Goal: Task Accomplishment & Management: Use online tool/utility

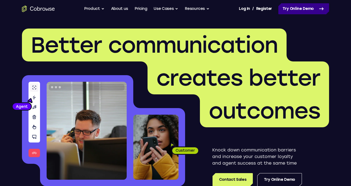
click at [311, 7] on link "Try Online Demo" at bounding box center [304, 8] width 51 height 11
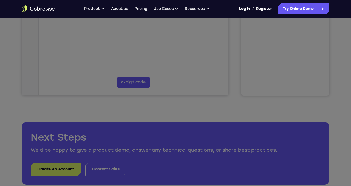
scroll to position [73, 0]
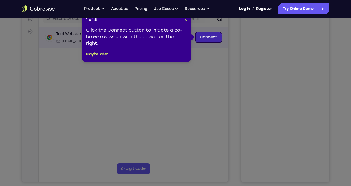
click at [203, 41] on link "Connect" at bounding box center [209, 37] width 26 height 10
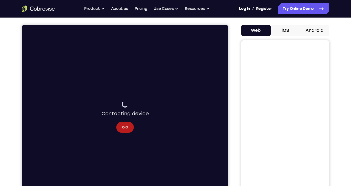
scroll to position [46, 0]
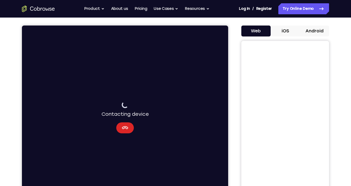
click at [130, 126] on button "Cancel" at bounding box center [125, 127] width 18 height 11
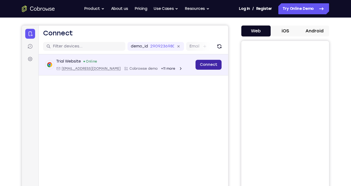
click at [211, 65] on link "Connect" at bounding box center [209, 65] width 26 height 10
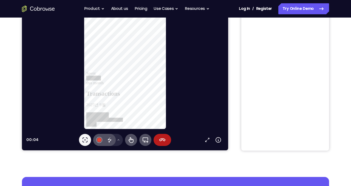
scroll to position [105, 0]
click at [133, 144] on button "Remote control" at bounding box center [131, 140] width 12 height 12
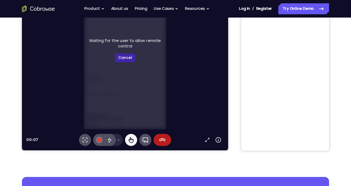
click at [127, 62] on button "Cancel" at bounding box center [125, 58] width 20 height 9
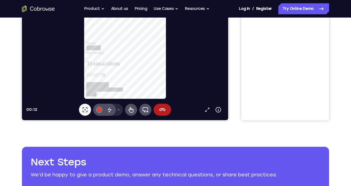
scroll to position [134, 0]
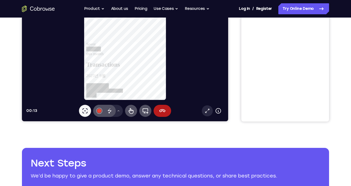
click at [208, 111] on icon at bounding box center [207, 110] width 5 height 5
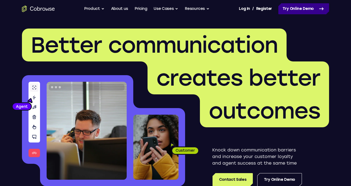
click at [309, 12] on link "Try Online Demo" at bounding box center [304, 8] width 51 height 11
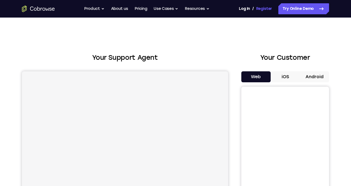
click at [257, 11] on link "Register" at bounding box center [264, 8] width 16 height 11
